Goal: Find specific page/section: Find specific page/section

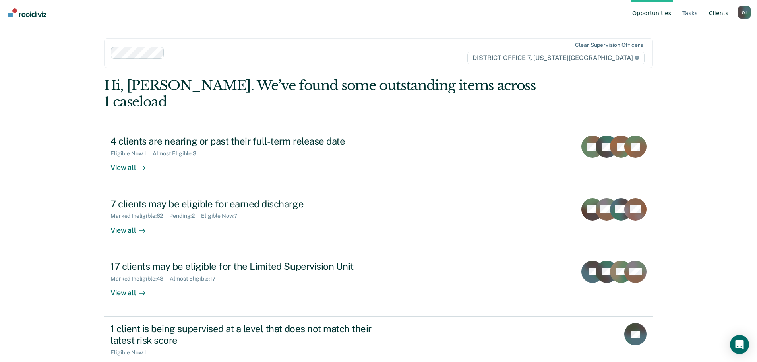
click at [714, 18] on link "Client s" at bounding box center [718, 12] width 23 height 25
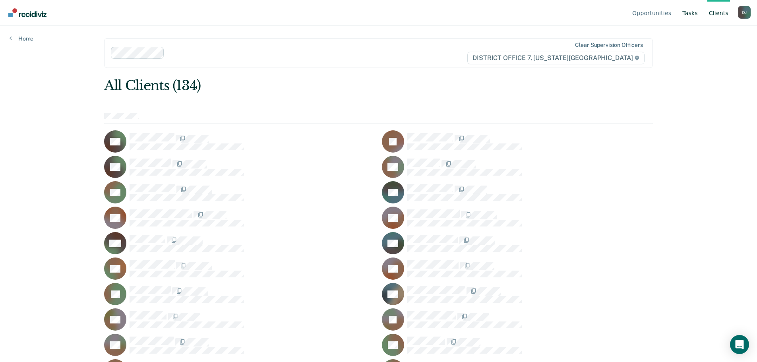
click at [693, 17] on link "Tasks" at bounding box center [690, 12] width 19 height 25
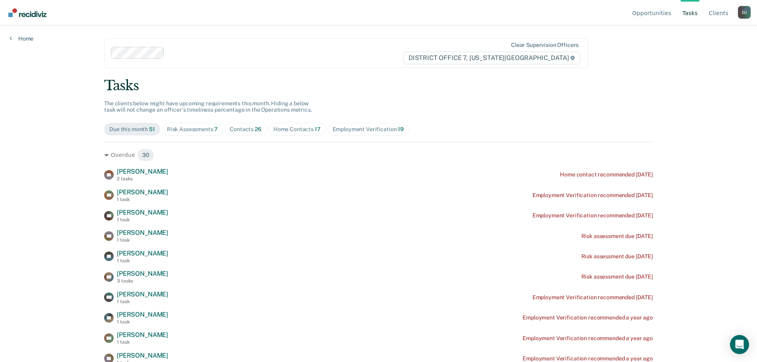
click at [293, 132] on div "Home Contacts 17" at bounding box center [296, 129] width 47 height 7
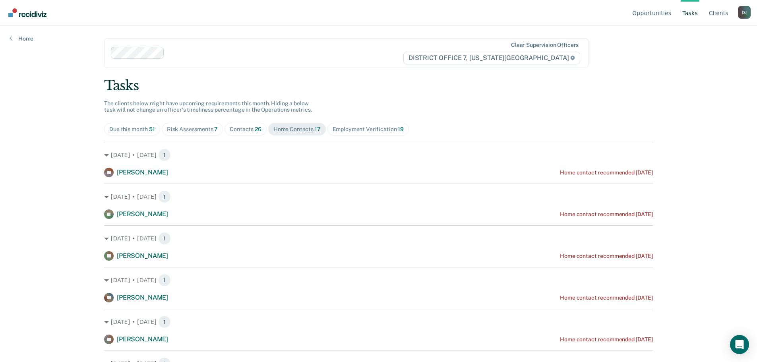
click at [244, 132] on div "Contacts 26" at bounding box center [246, 129] width 32 height 7
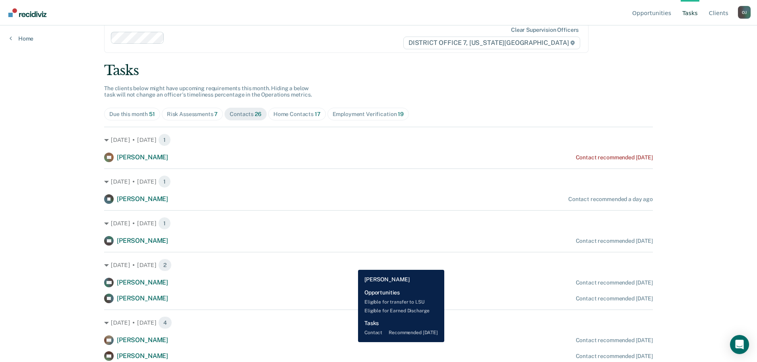
scroll to position [4, 0]
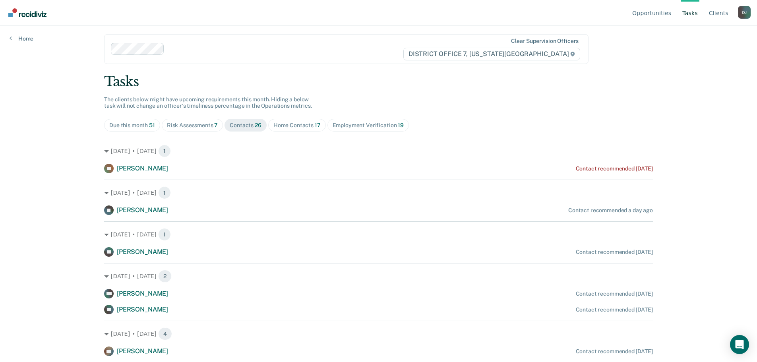
click at [299, 122] on div "Home Contacts 17" at bounding box center [296, 125] width 47 height 7
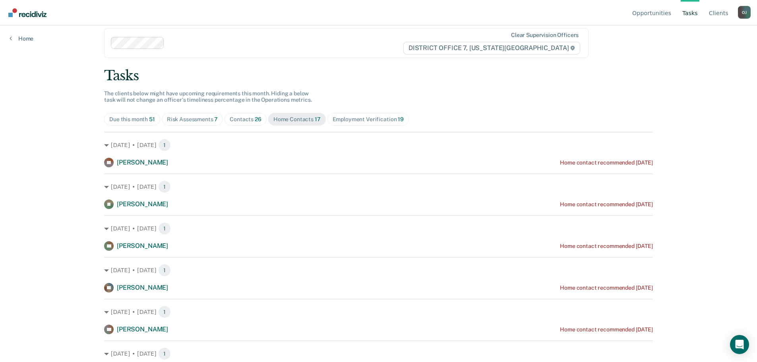
scroll to position [0, 0]
